Goal: Navigation & Orientation: Find specific page/section

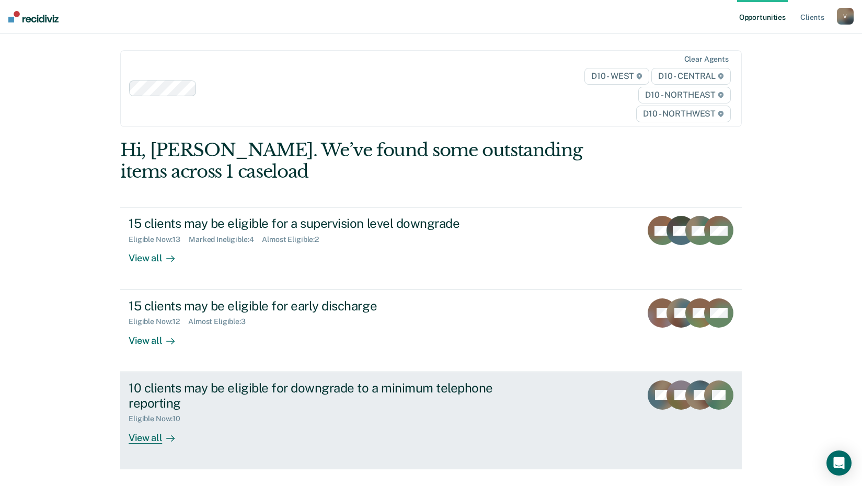
click at [148, 437] on div "View all" at bounding box center [158, 434] width 59 height 20
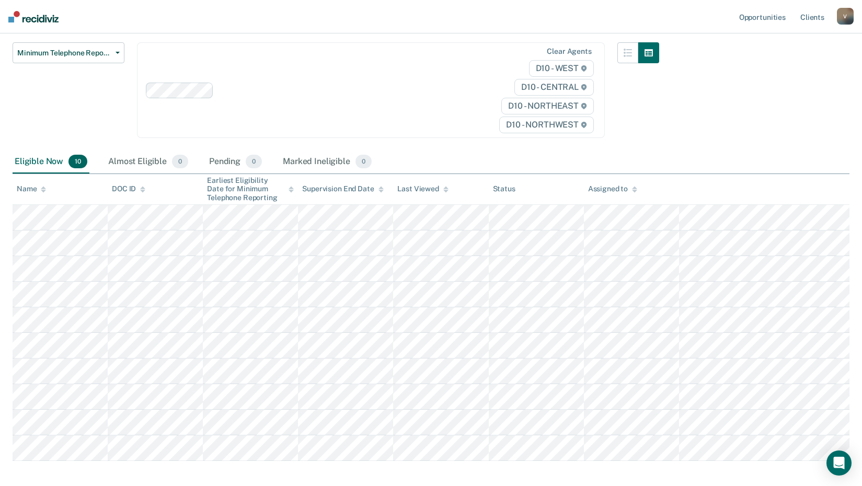
scroll to position [105, 0]
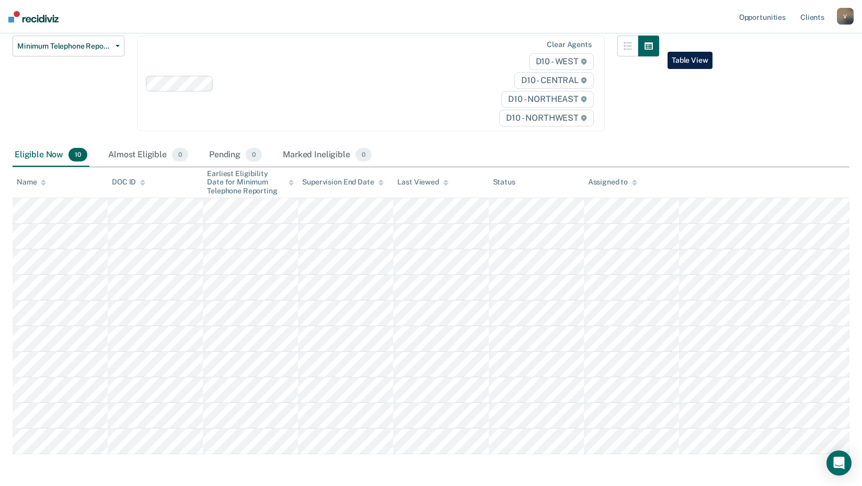
click at [659, 44] on button "button" at bounding box center [648, 46] width 21 height 21
click at [632, 47] on icon "button" at bounding box center [628, 46] width 8 height 8
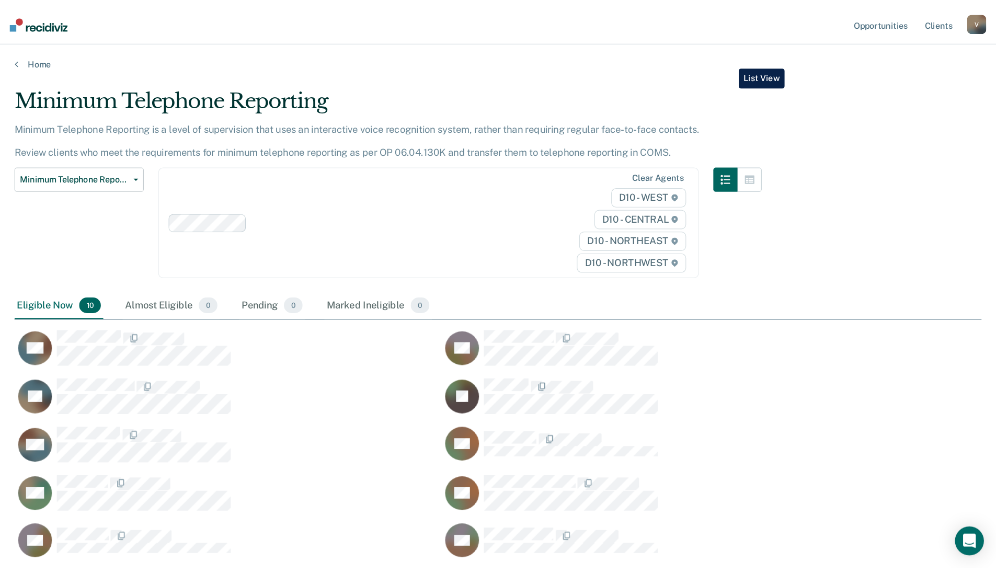
scroll to position [8, 8]
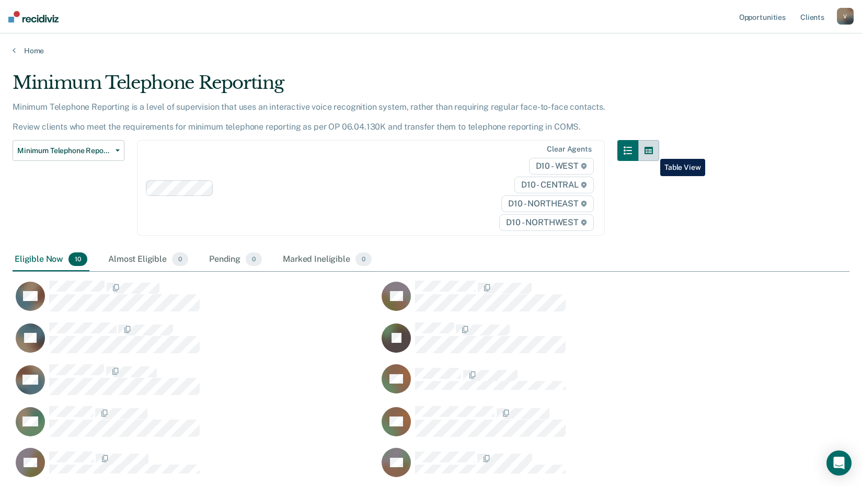
click at [653, 151] on icon "button" at bounding box center [649, 150] width 8 height 8
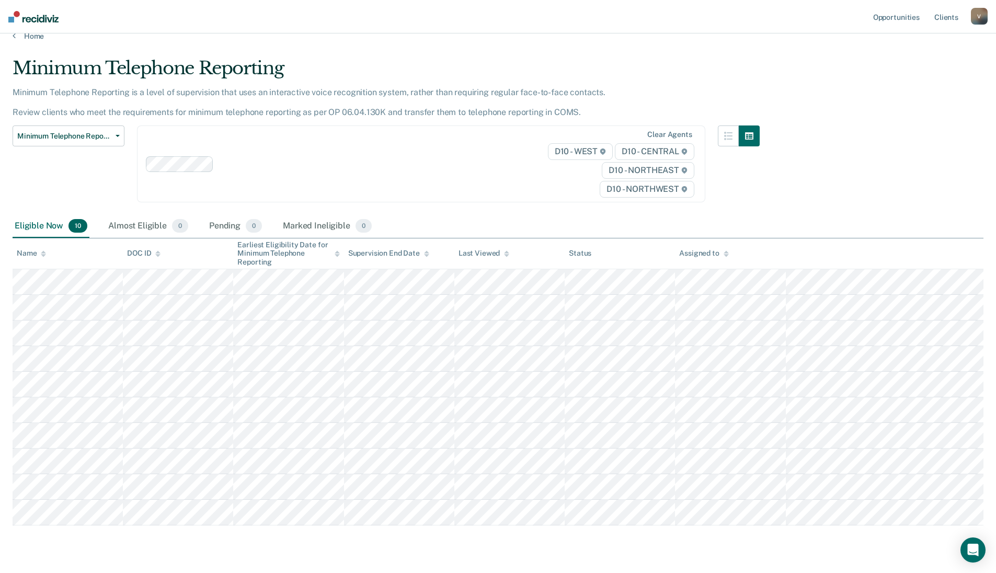
scroll to position [0, 0]
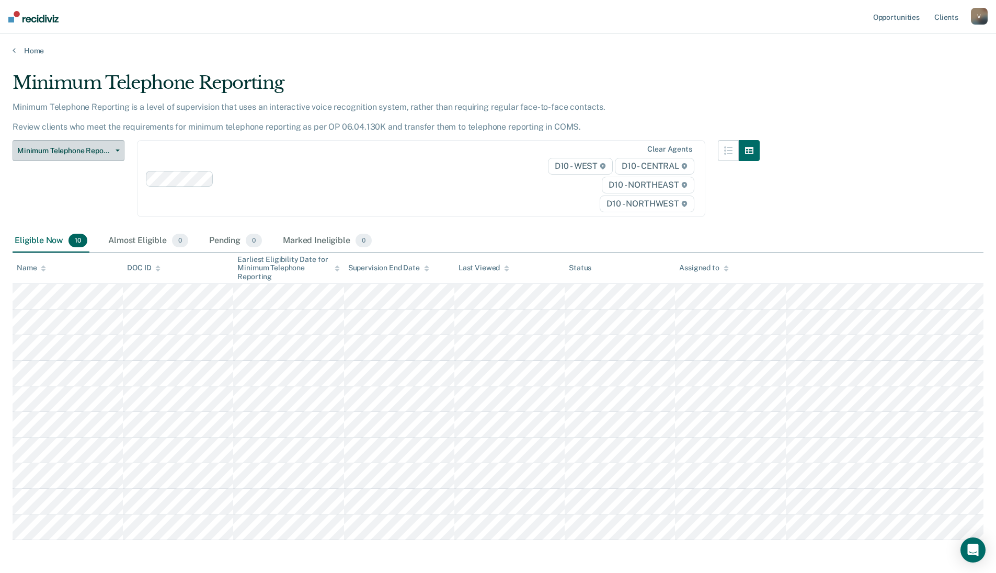
click at [119, 150] on icon "button" at bounding box center [118, 151] width 4 height 2
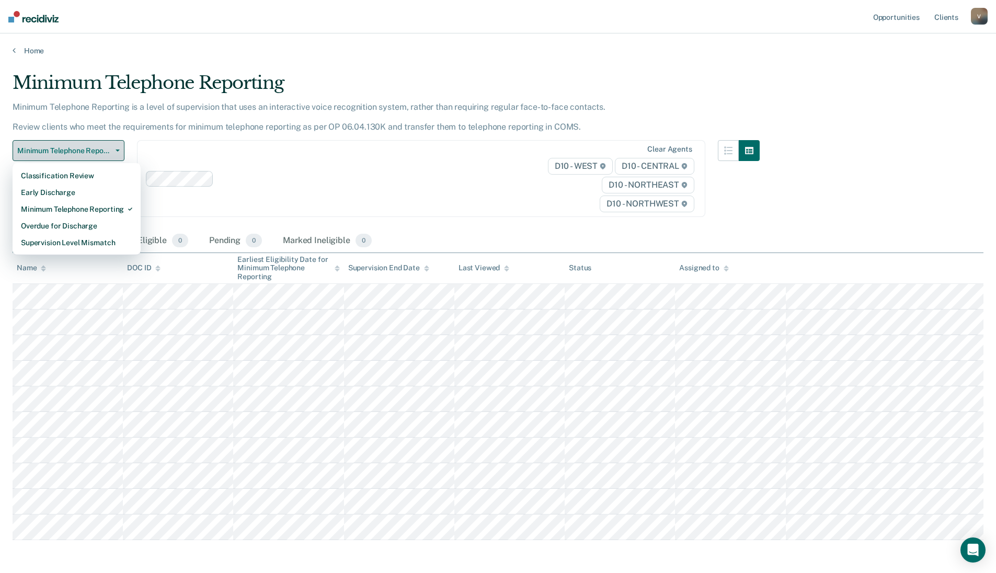
click at [117, 150] on icon "button" at bounding box center [118, 151] width 4 height 2
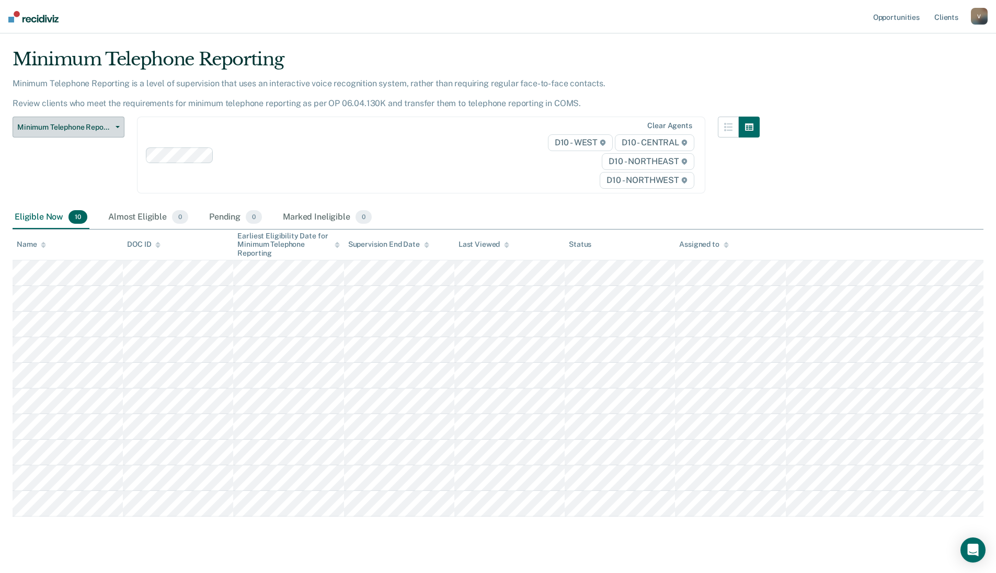
scroll to position [42, 0]
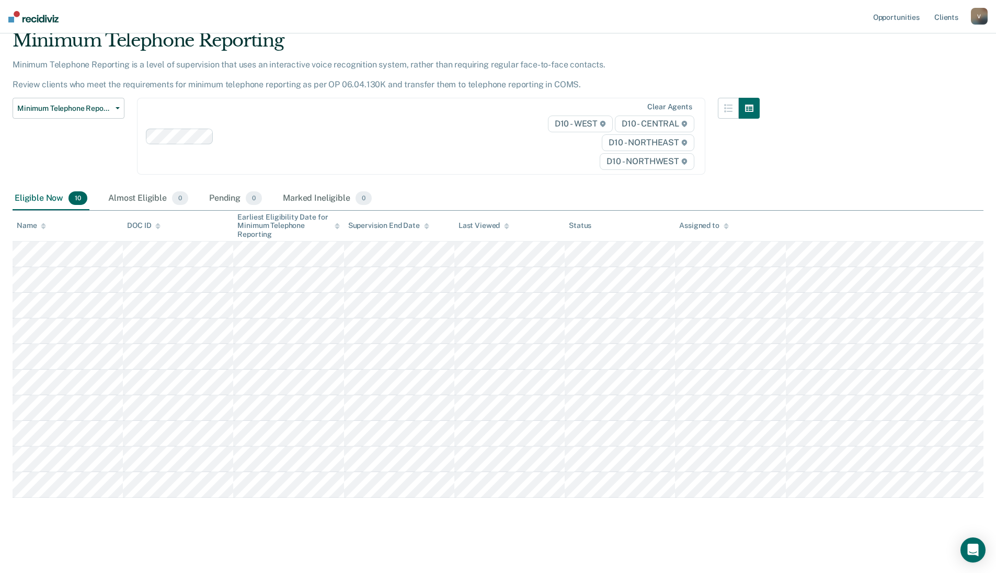
click at [14, 260] on tbody at bounding box center [498, 370] width 971 height 256
drag, startPoint x: 12, startPoint y: 226, endPoint x: 100, endPoint y: 226, distance: 88.9
click at [100, 226] on main "Minimum Telephone Reporting Minimum Telephone Reporting is a level of supervisi…" at bounding box center [498, 291] width 996 height 557
click at [118, 106] on button "Minimum Telephone Reporting" at bounding box center [69, 108] width 112 height 21
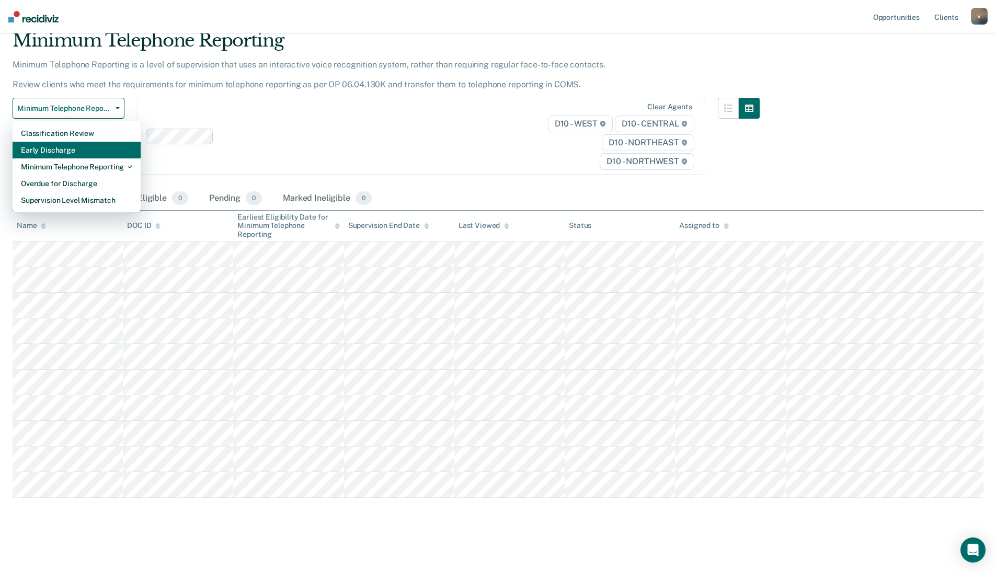
click at [68, 150] on div "Early Discharge" at bounding box center [76, 150] width 111 height 17
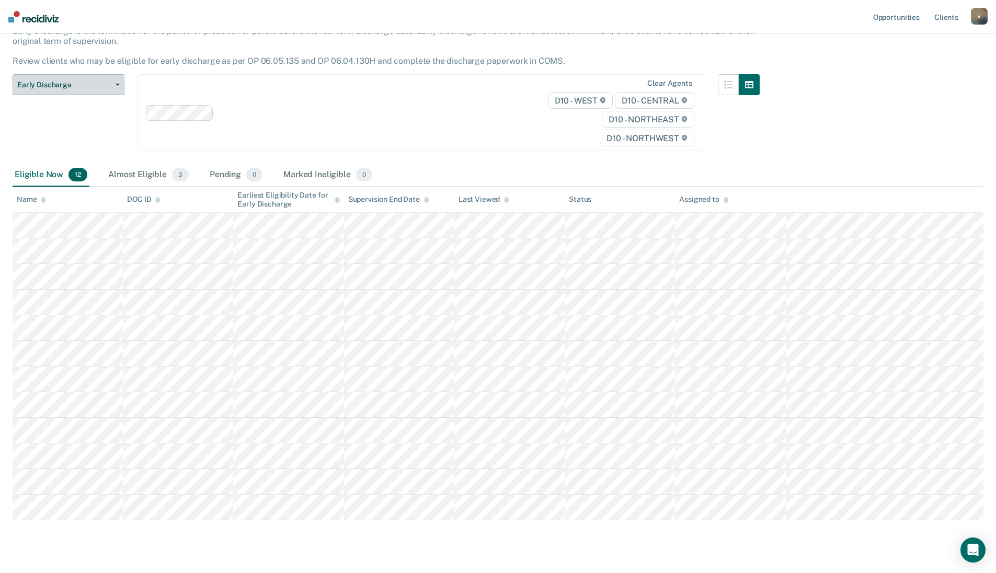
scroll to position [98, 0]
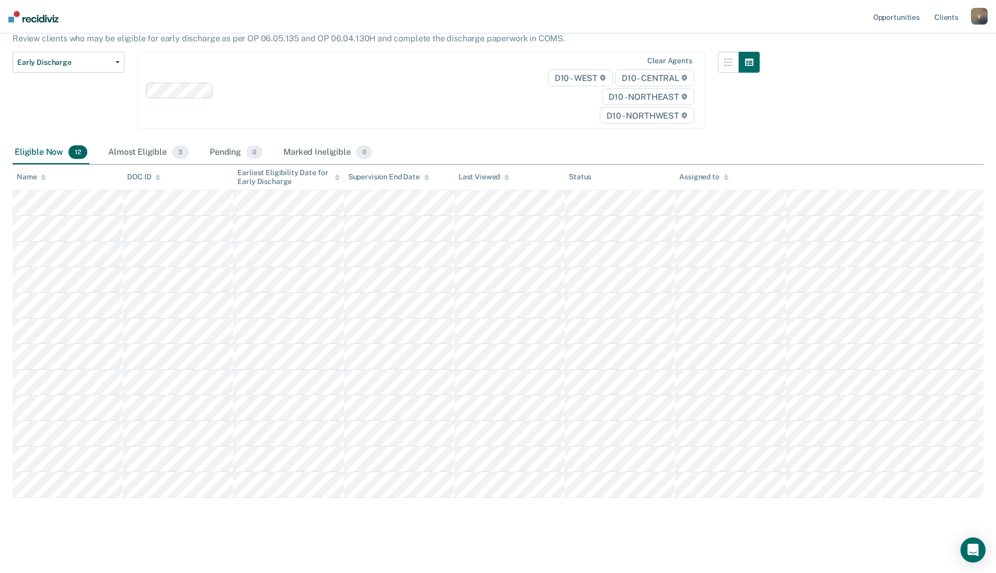
click at [13, 209] on tbody at bounding box center [498, 343] width 971 height 307
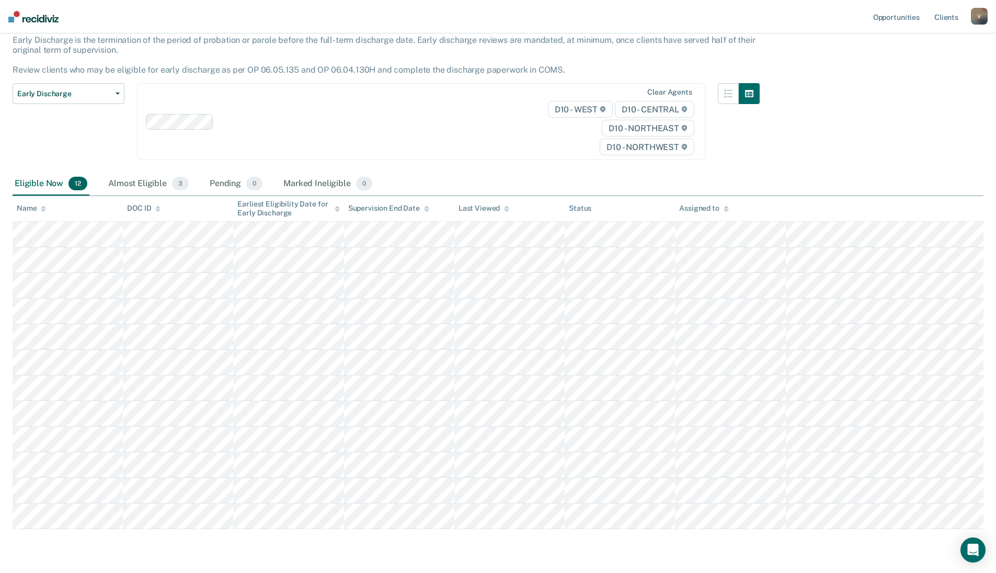
scroll to position [0, 0]
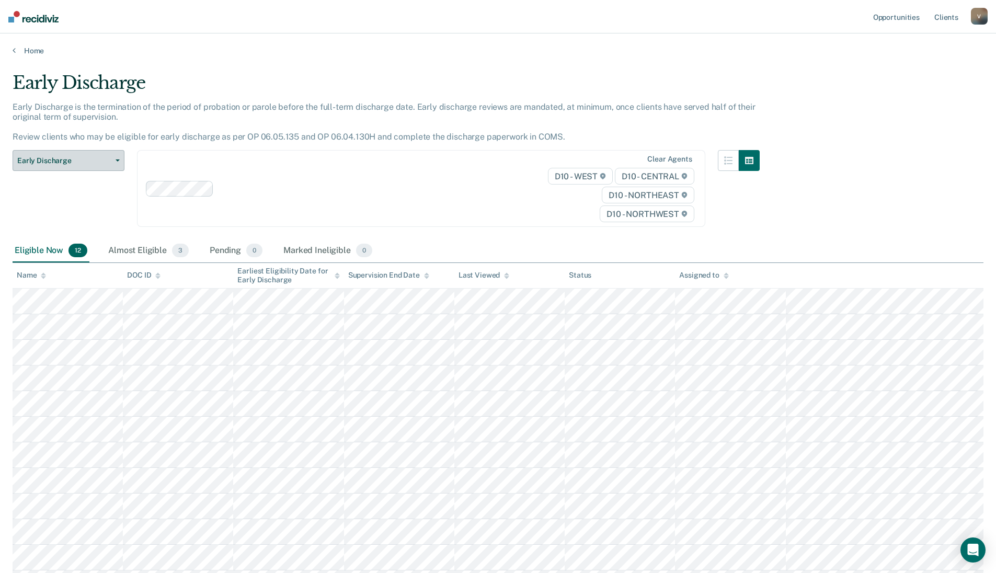
click at [113, 159] on button "Early Discharge" at bounding box center [69, 160] width 112 height 21
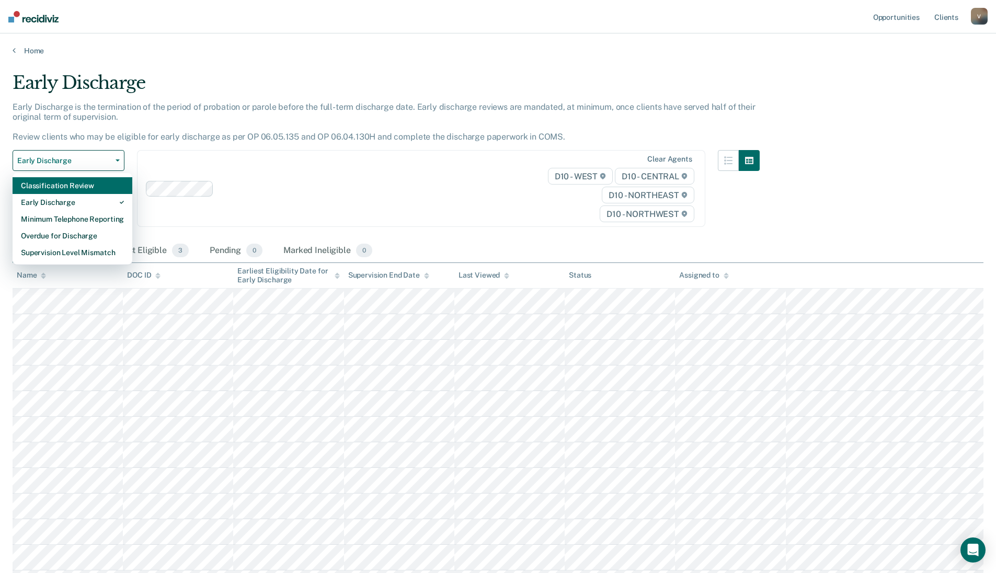
click at [92, 187] on div "Classification Review" at bounding box center [72, 185] width 103 height 17
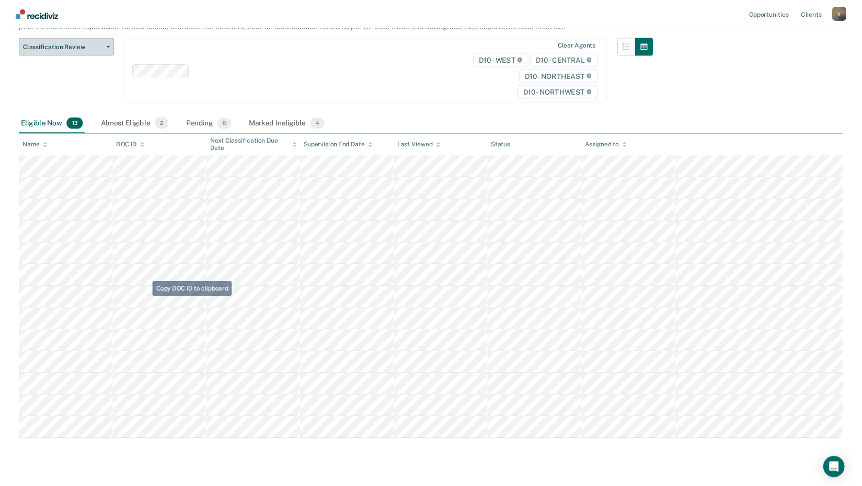
scroll to position [124, 0]
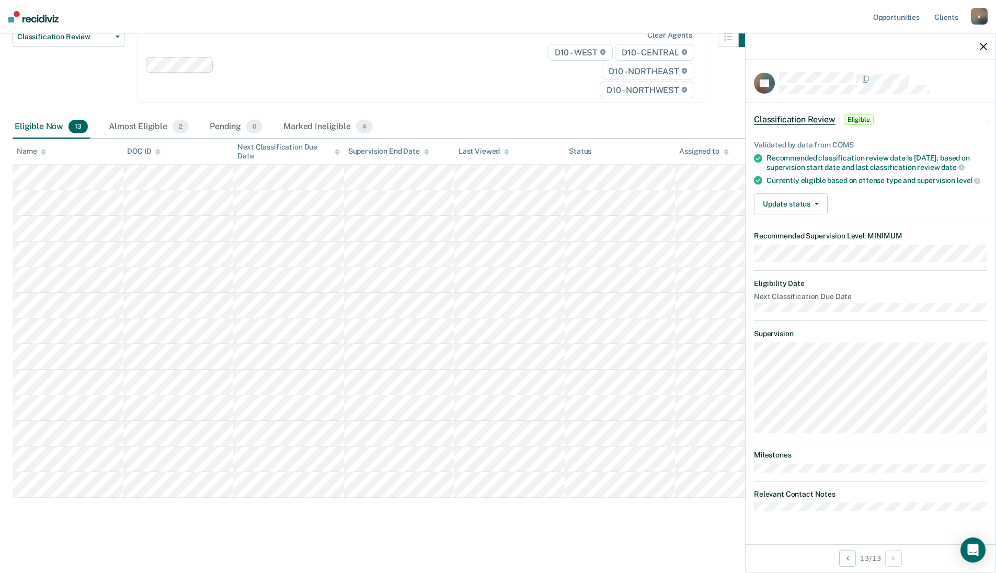
click at [689, 486] on div "Classification Review This alert helps staff identify clients due or overdue fo…" at bounding box center [498, 238] width 971 height 580
click at [870, 48] on icon "button" at bounding box center [983, 46] width 7 height 7
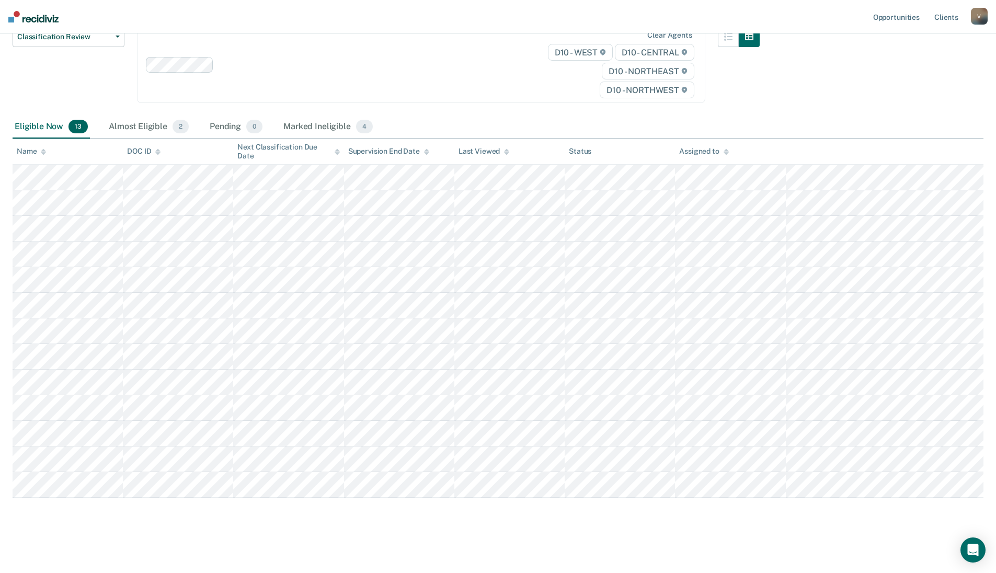
click at [17, 178] on tbody at bounding box center [498, 331] width 971 height 333
copy tbody
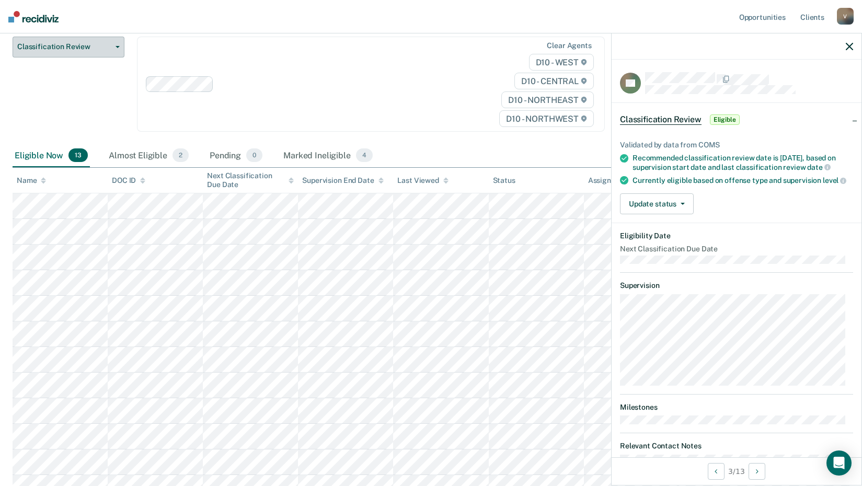
click at [111, 42] on button "Classification Review" at bounding box center [69, 47] width 112 height 21
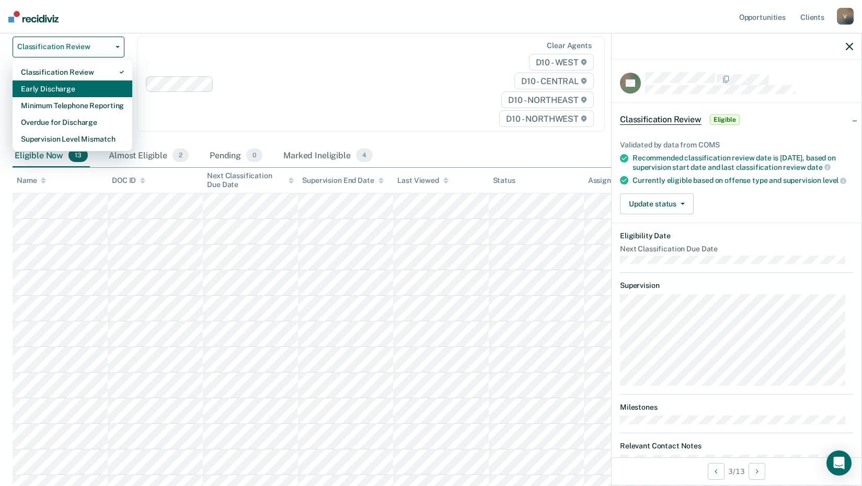
click at [82, 88] on div "Early Discharge" at bounding box center [72, 89] width 103 height 17
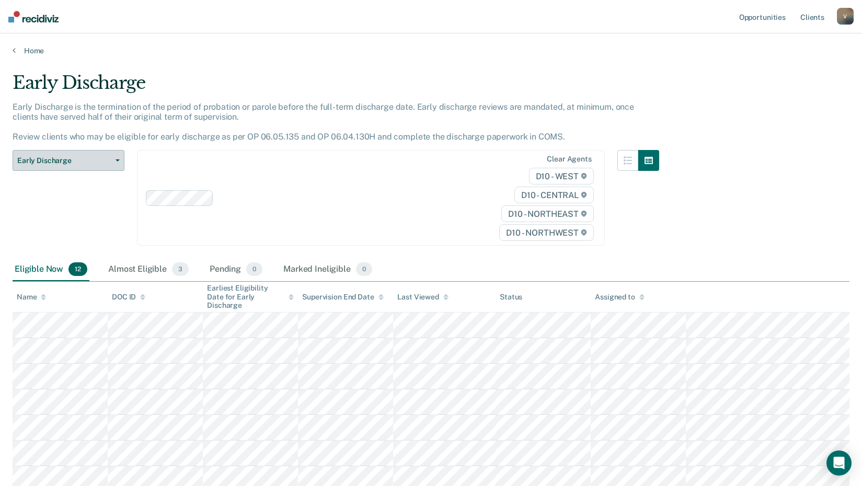
click at [116, 158] on button "Early Discharge" at bounding box center [69, 160] width 112 height 21
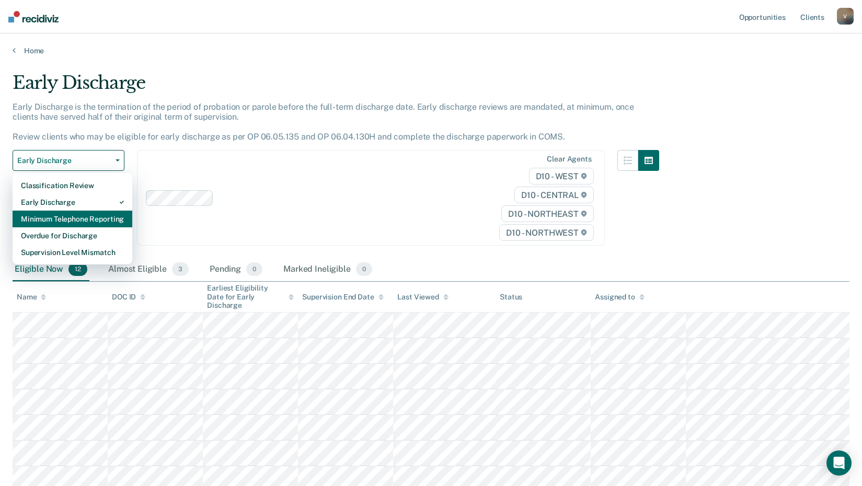
click at [98, 215] on div "Minimum Telephone Reporting" at bounding box center [72, 219] width 103 height 17
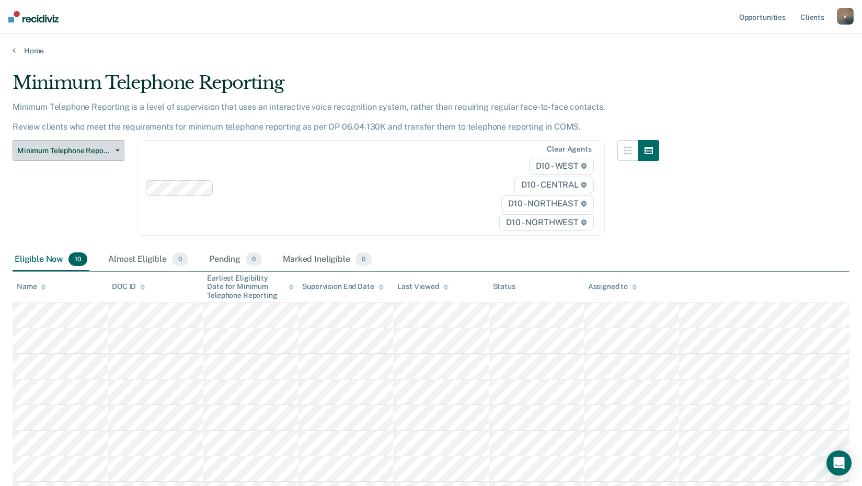
click at [109, 146] on span "Minimum Telephone Reporting" at bounding box center [64, 150] width 94 height 9
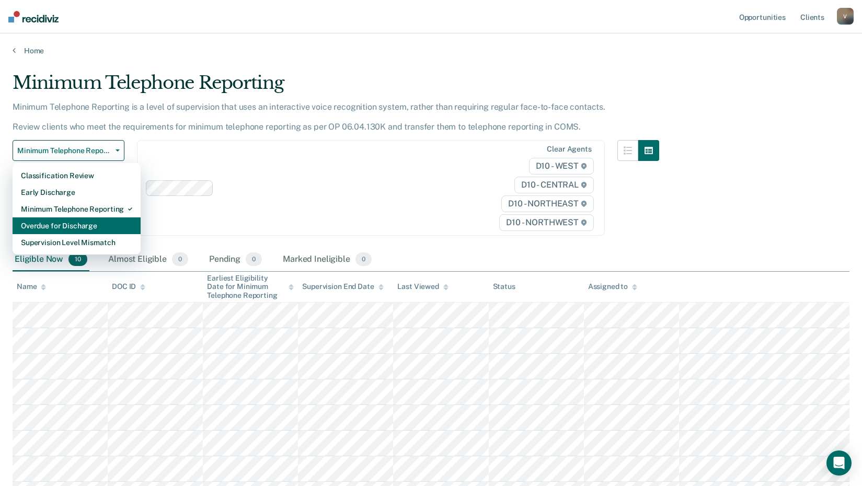
click at [102, 228] on div "Overdue for Discharge" at bounding box center [76, 226] width 111 height 17
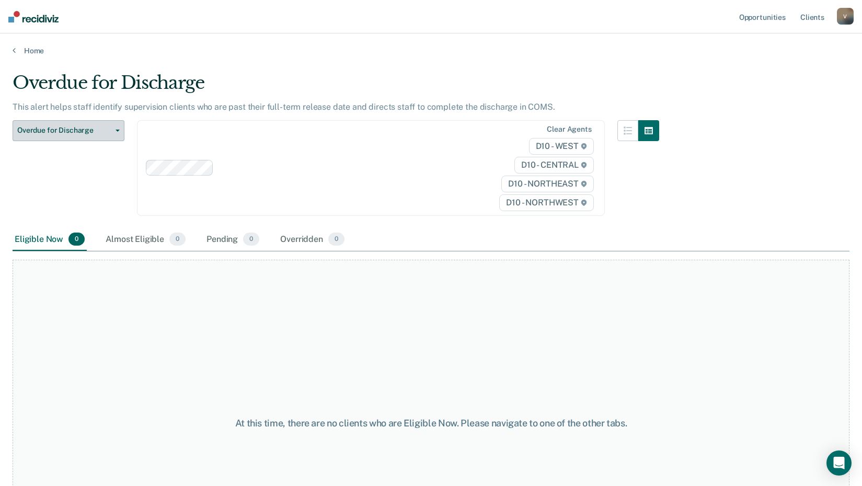
click at [88, 134] on span "Overdue for Discharge" at bounding box center [64, 130] width 94 height 9
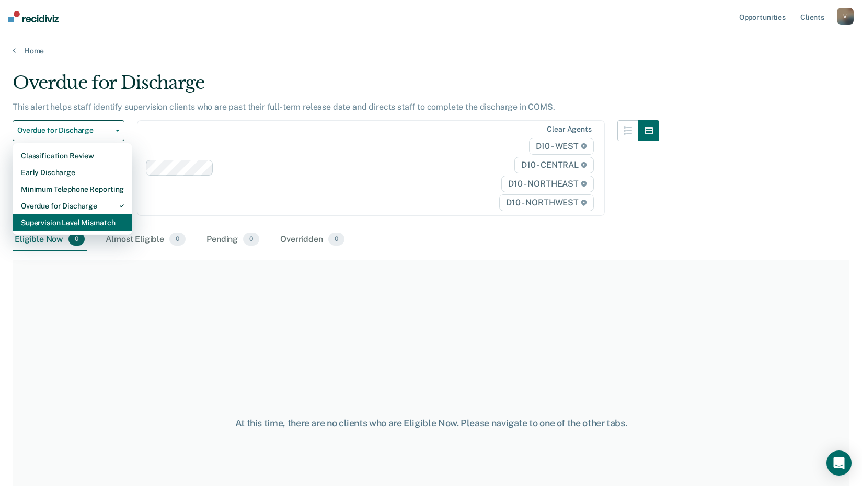
click at [83, 219] on div "Supervision Level Mismatch" at bounding box center [72, 222] width 103 height 17
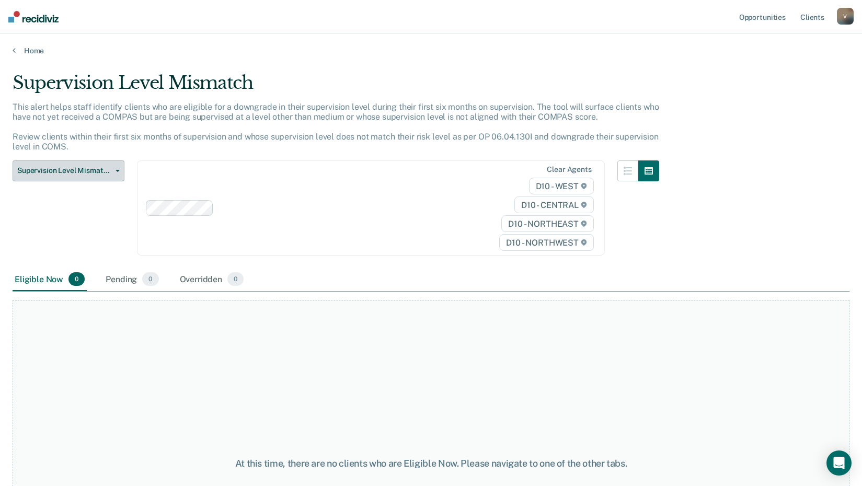
click at [116, 166] on button "Supervision Level Mismatch" at bounding box center [69, 171] width 112 height 21
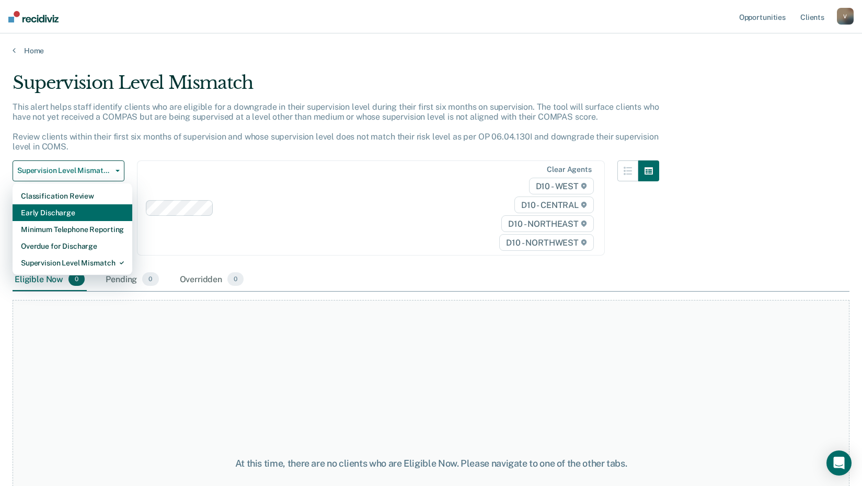
click at [74, 212] on div "Early Discharge" at bounding box center [72, 212] width 103 height 17
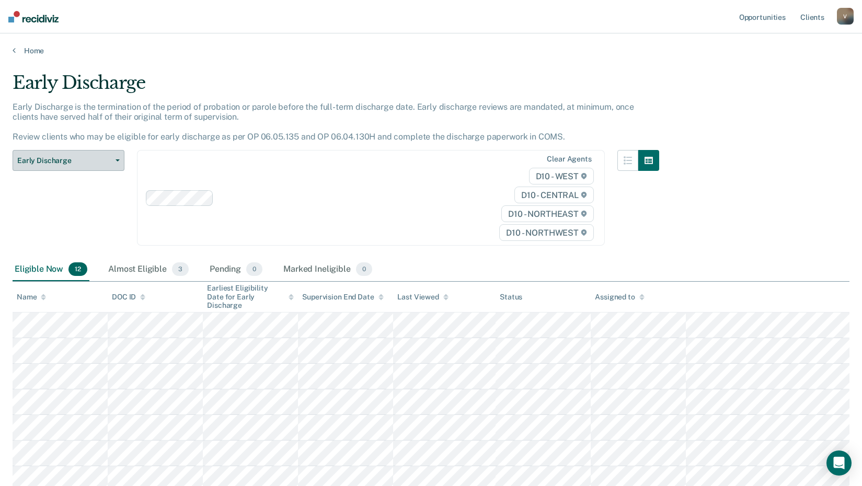
click at [119, 159] on icon "button" at bounding box center [118, 160] width 4 height 2
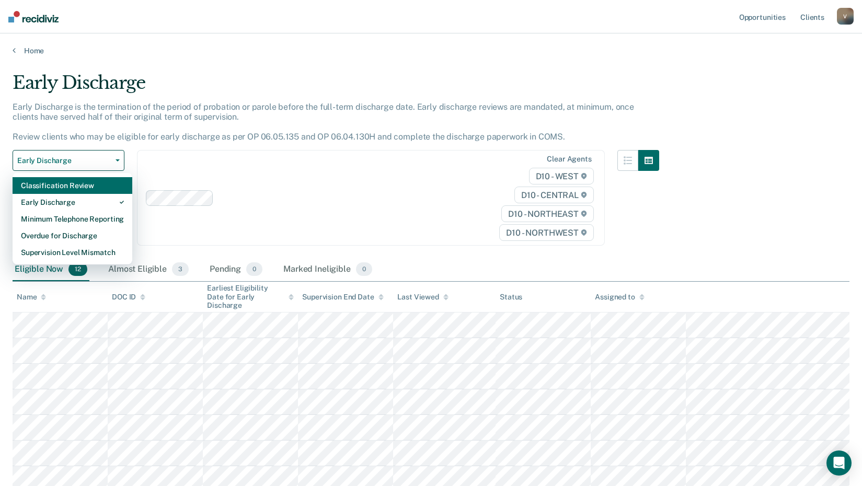
click at [87, 185] on div "Classification Review" at bounding box center [72, 185] width 103 height 17
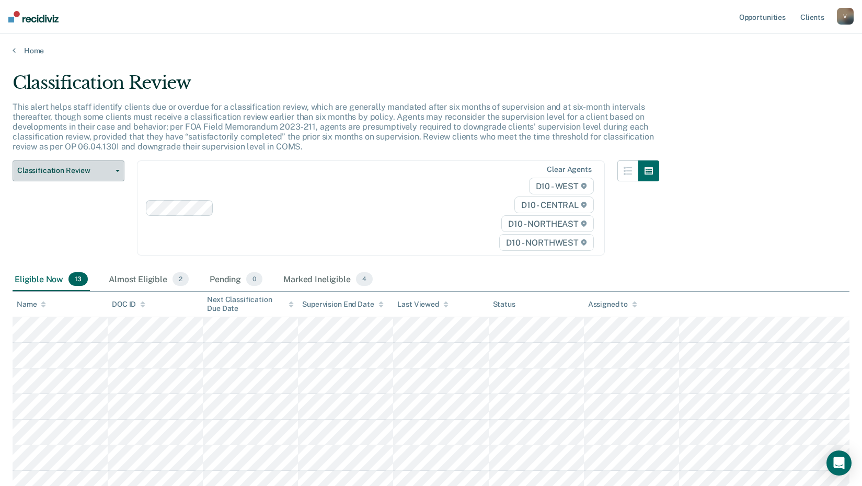
click at [119, 172] on button "Classification Review" at bounding box center [69, 171] width 112 height 21
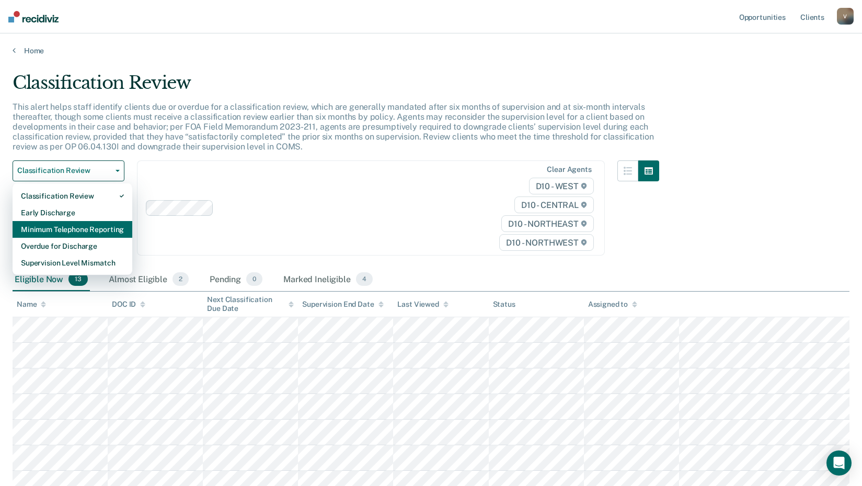
click at [108, 233] on div "Minimum Telephone Reporting" at bounding box center [72, 229] width 103 height 17
